Goal: Information Seeking & Learning: Learn about a topic

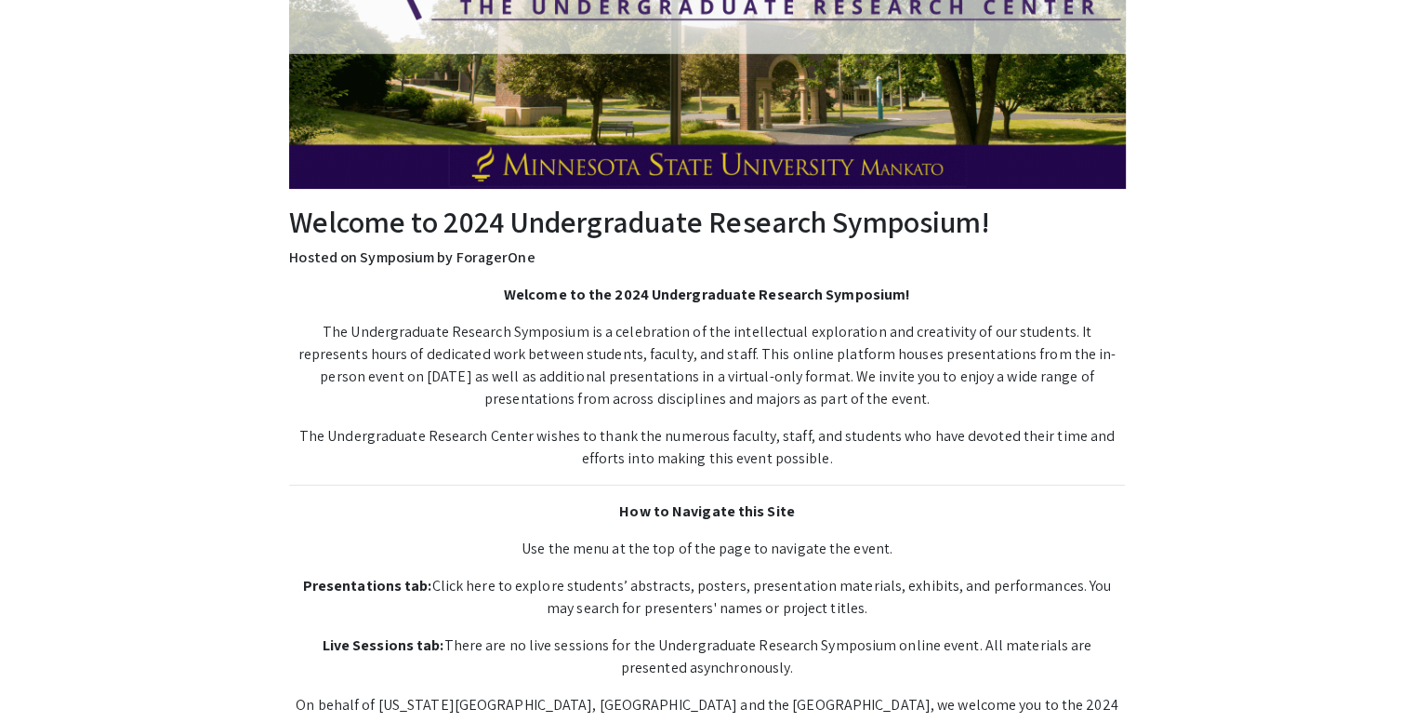
scroll to position [430, 0]
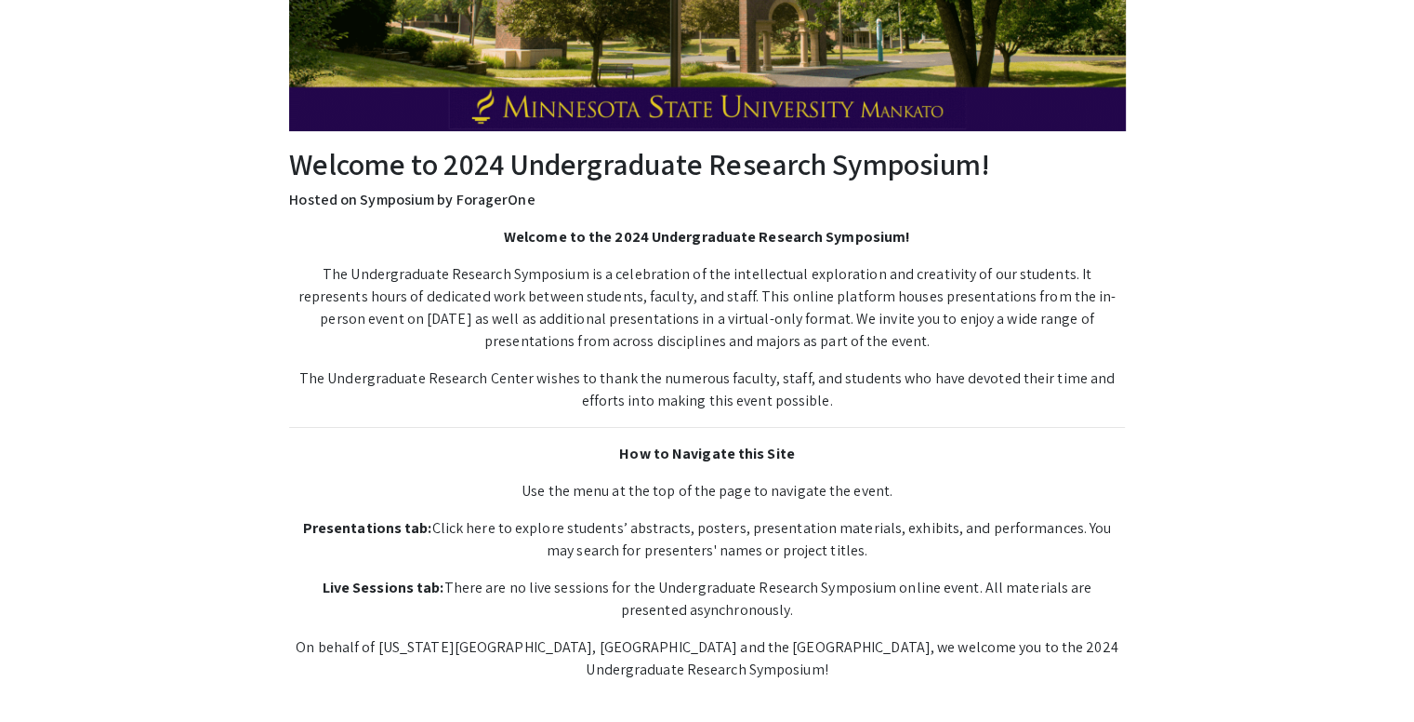
click at [453, 531] on p "Presentations tab: Click here to explore students’ abstracts, posters, presenta…" at bounding box center [706, 539] width 835 height 45
click at [443, 526] on p "Presentations tab: Click here to explore students’ abstracts, posters, presenta…" at bounding box center [706, 539] width 835 height 45
click at [426, 526] on p "Presentations tab: Click here to explore students’ abstracts, posters, presenta…" at bounding box center [706, 539] width 835 height 45
drag, startPoint x: 422, startPoint y: 526, endPoint x: 503, endPoint y: 534, distance: 81.2
click at [503, 534] on p "Presentations tab: Click here to explore students’ abstracts, posters, presenta…" at bounding box center [706, 539] width 835 height 45
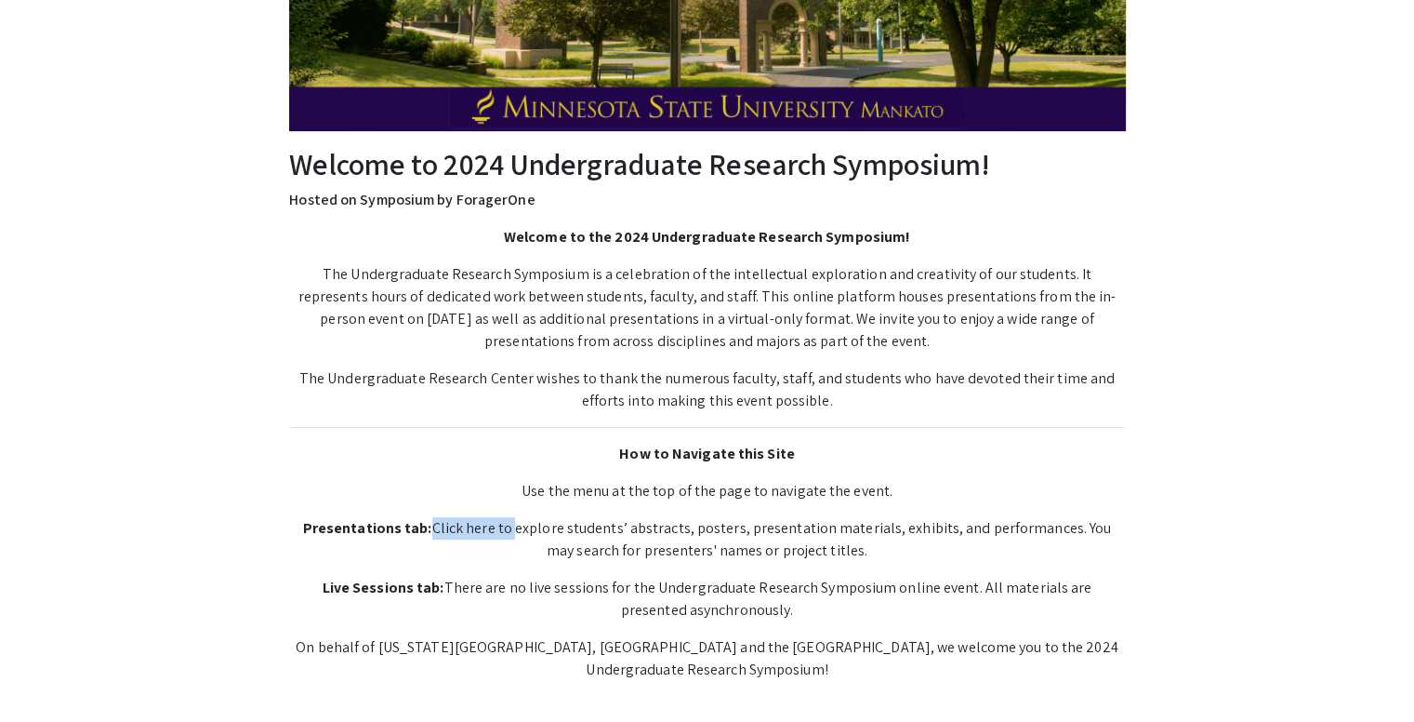
click at [475, 525] on p "Presentations tab: Click here to explore students’ abstracts, posters, presenta…" at bounding box center [706, 539] width 835 height 45
click at [474, 541] on p "Presentations tab: Click here to explore students’ abstracts, posters, presenta…" at bounding box center [706, 539] width 835 height 45
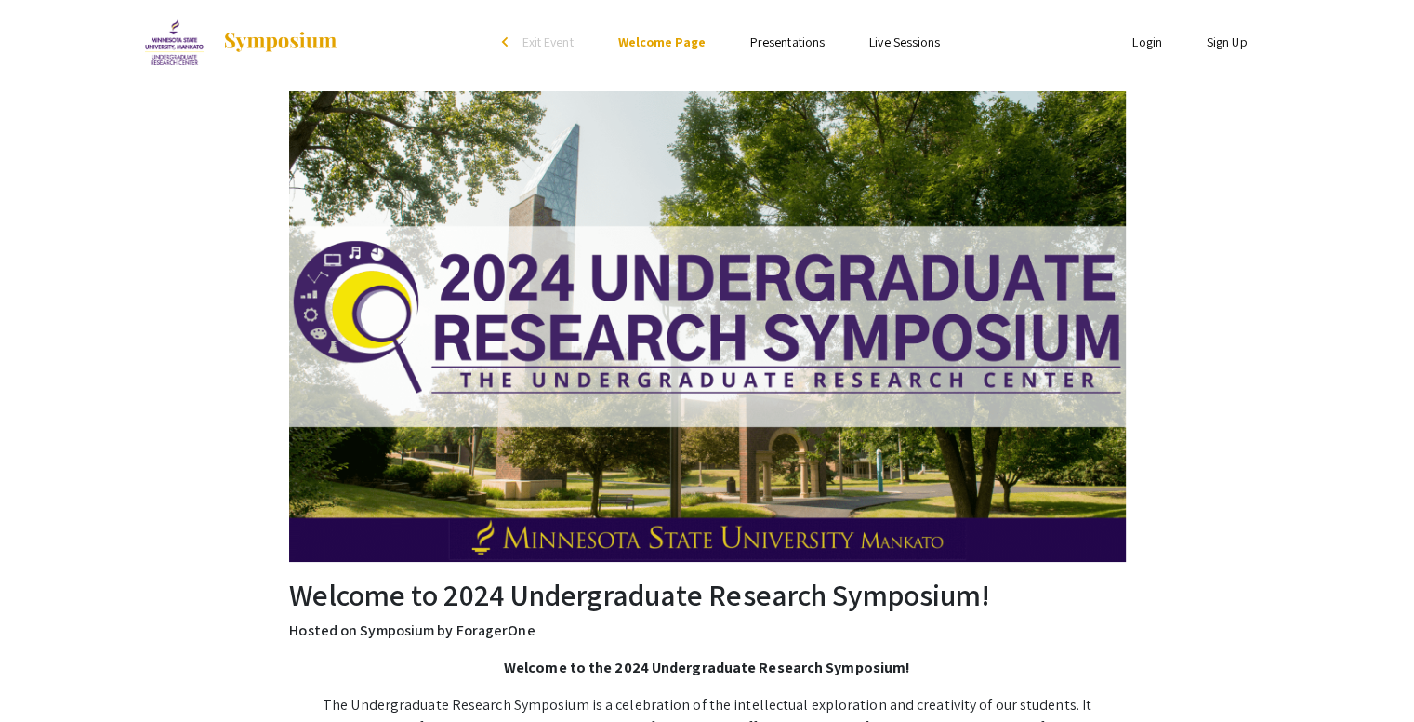
click at [801, 46] on link "Presentations" at bounding box center [787, 41] width 74 height 17
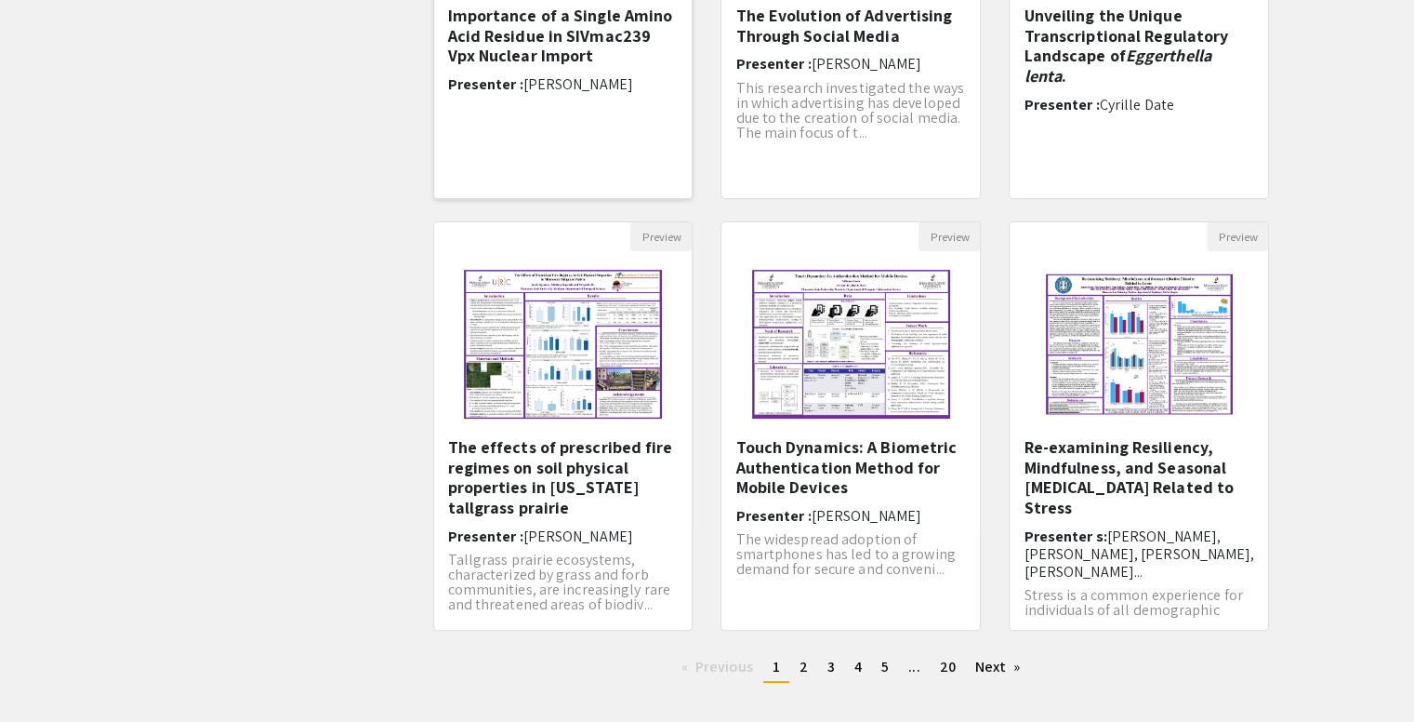
scroll to position [510, 0]
